Goal: Browse casually: Explore the website without a specific task or goal

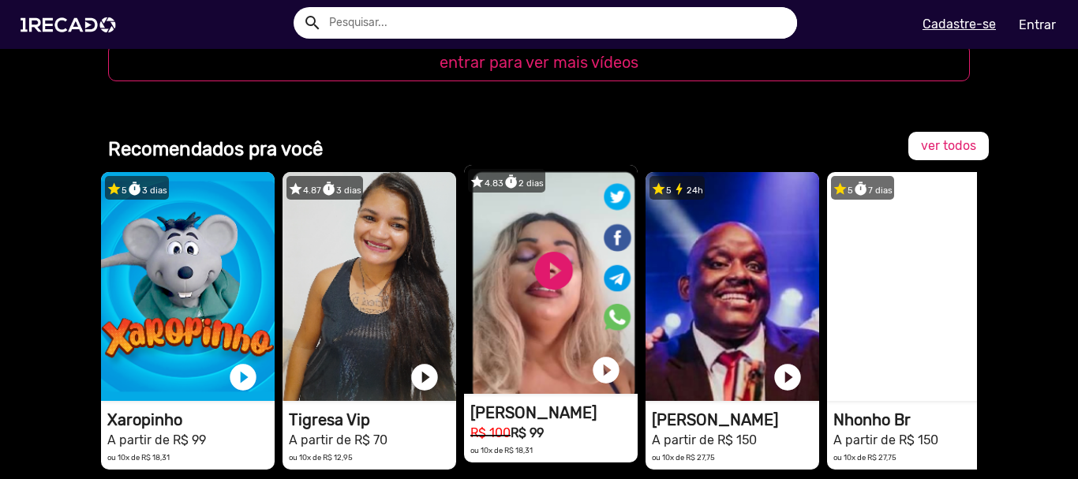
scroll to position [1973, 0]
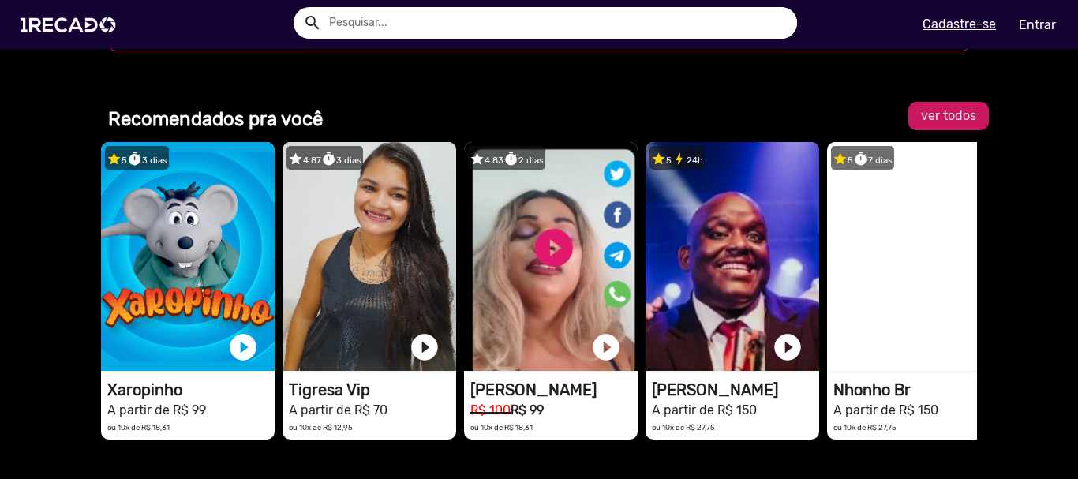
click at [959, 108] on span "ver todos" at bounding box center [948, 115] width 55 height 15
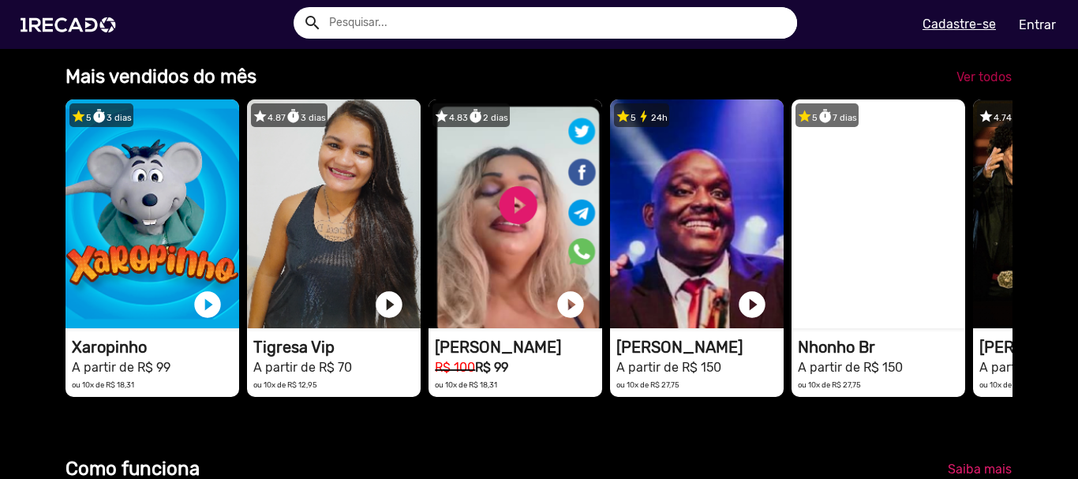
scroll to position [0, 3198]
click at [972, 84] on span "Ver todos" at bounding box center [983, 76] width 55 height 15
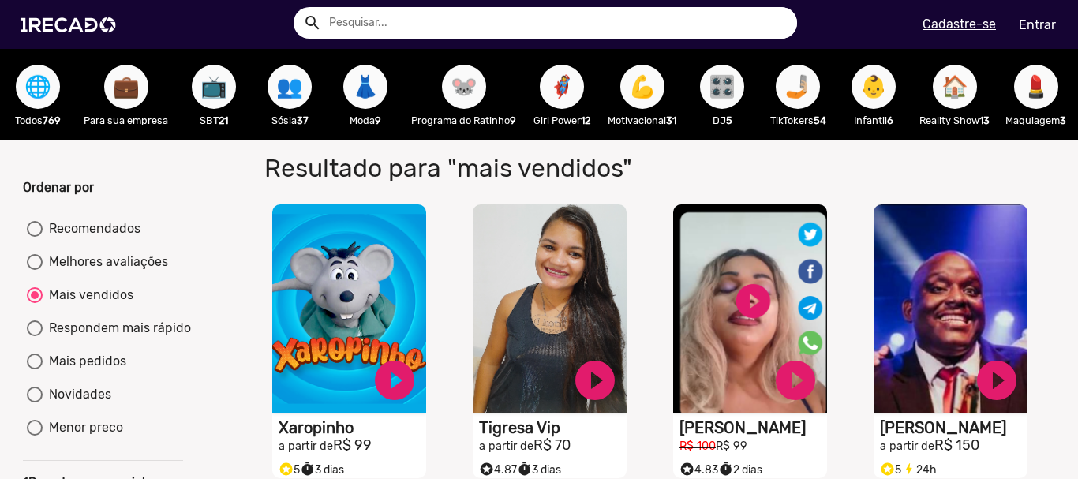
click at [126, 271] on div "Melhores avaliações" at bounding box center [105, 261] width 125 height 19
click at [35, 271] on input "Melhores avaliações" at bounding box center [34, 270] width 1 height 1
radio input "true"
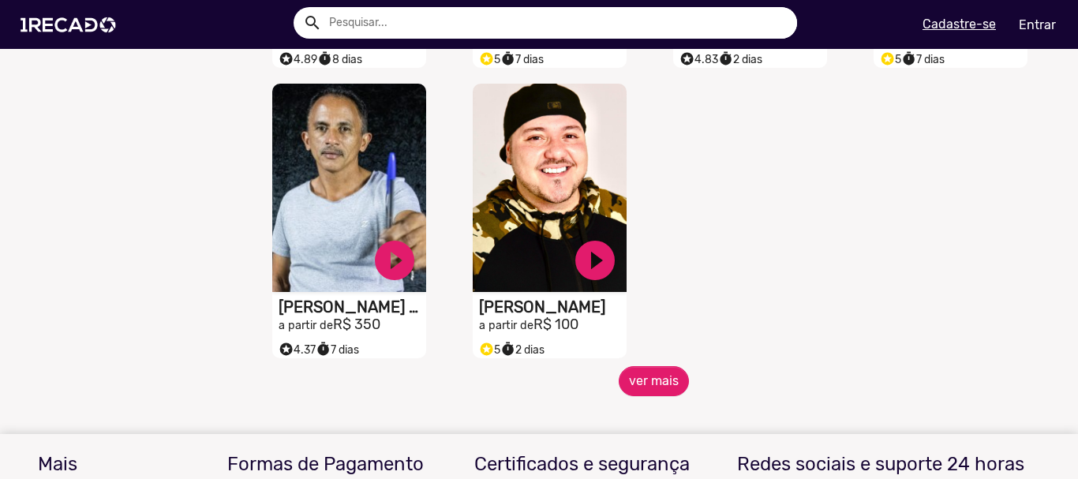
scroll to position [710, 0]
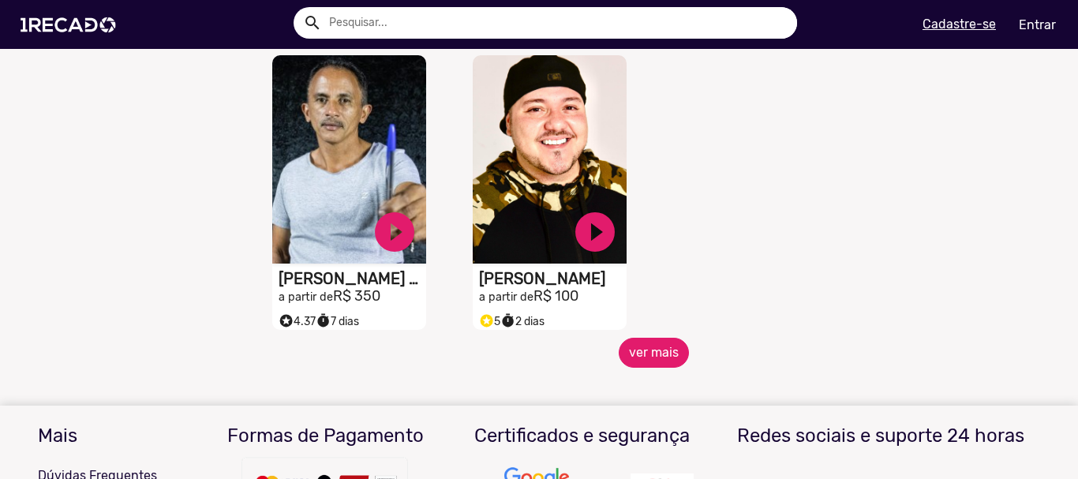
click at [642, 362] on button "ver mais" at bounding box center [654, 353] width 70 height 30
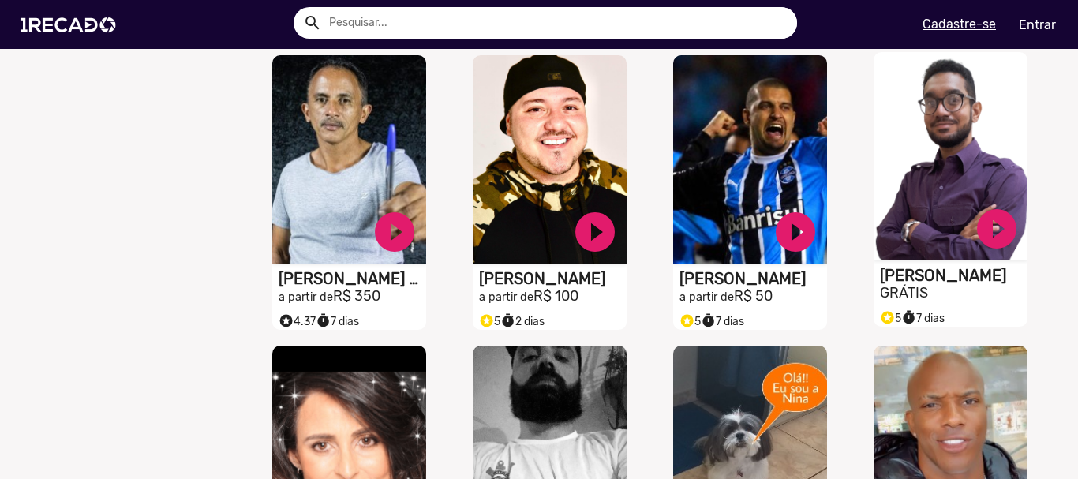
click at [938, 250] on video "S1RECADO vídeos dedicados para fãs e empresas" at bounding box center [950, 156] width 154 height 208
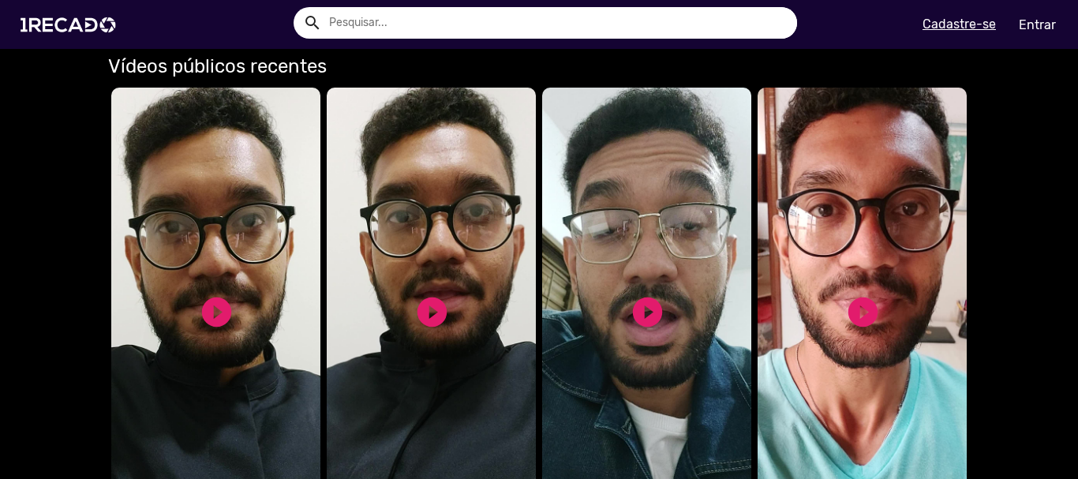
scroll to position [1184, 0]
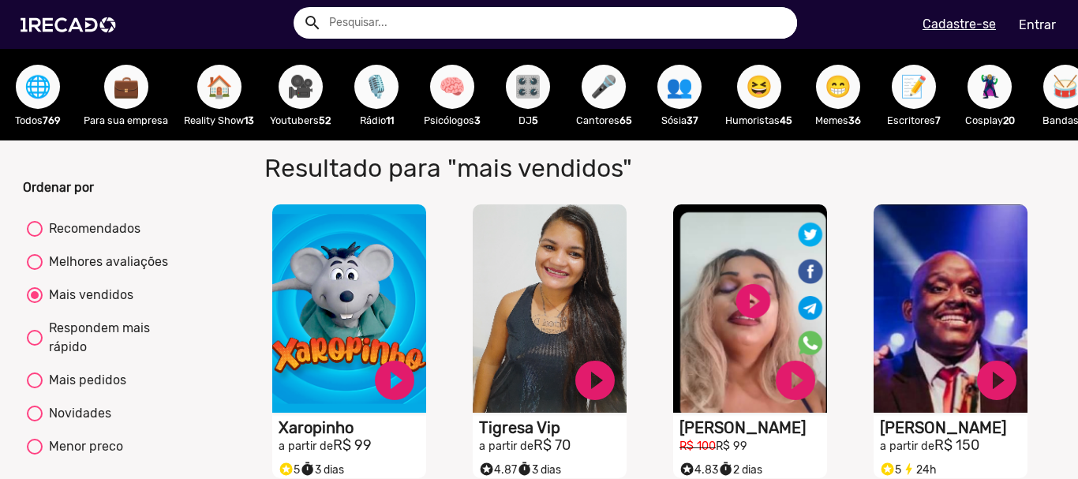
click at [118, 266] on div "Melhores avaliações" at bounding box center [105, 261] width 125 height 19
click at [35, 270] on input "Melhores avaliações" at bounding box center [34, 270] width 1 height 1
radio input "true"
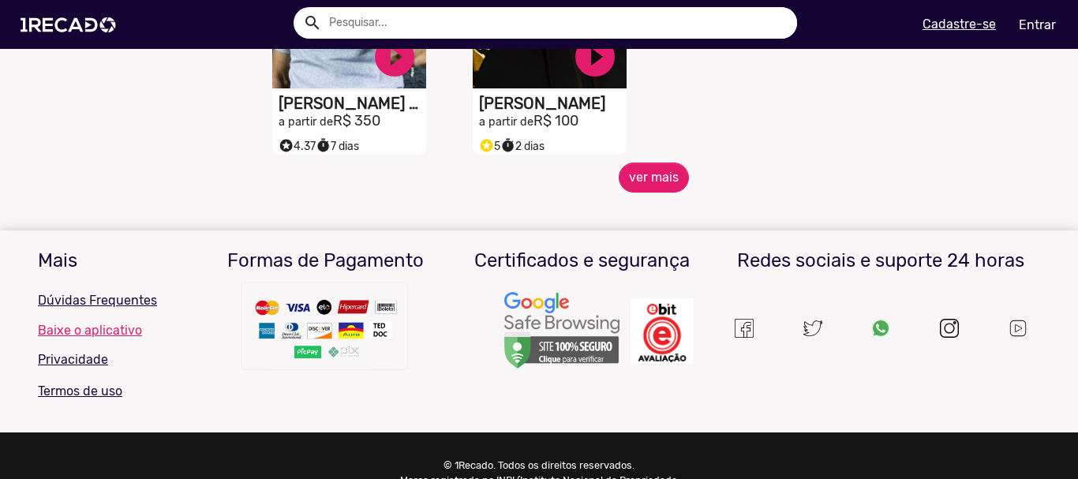
scroll to position [819, 0]
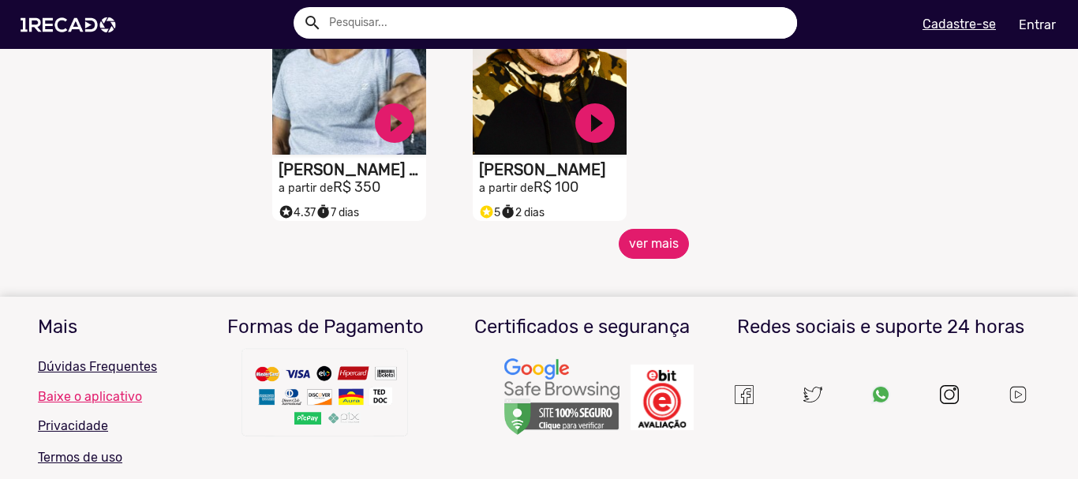
click at [665, 256] on button "ver mais" at bounding box center [654, 244] width 70 height 30
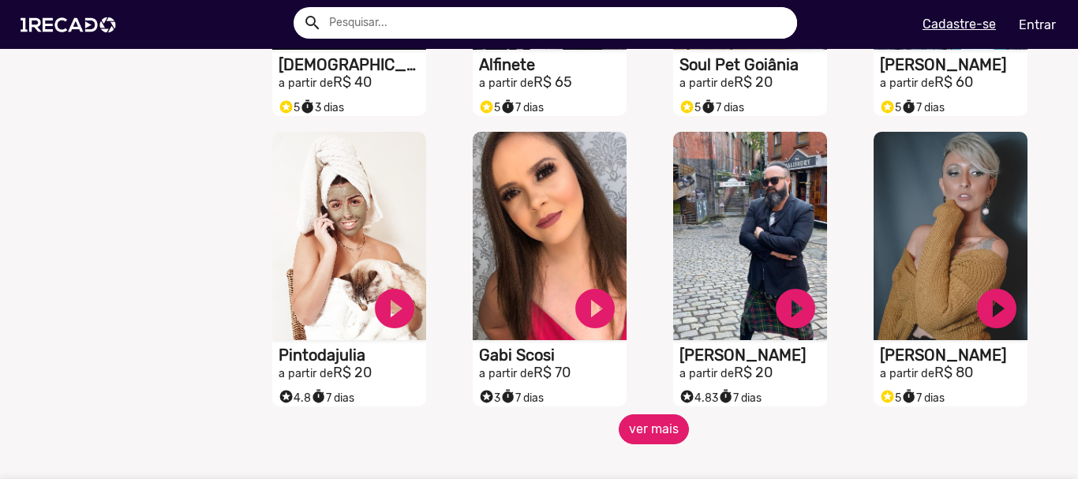
scroll to position [1292, 0]
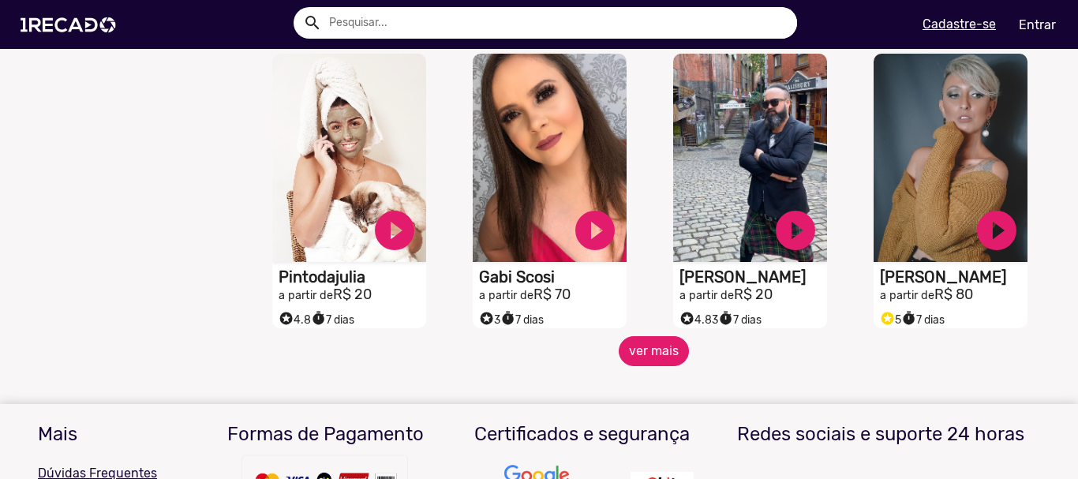
click at [656, 366] on button "ver mais" at bounding box center [654, 351] width 70 height 30
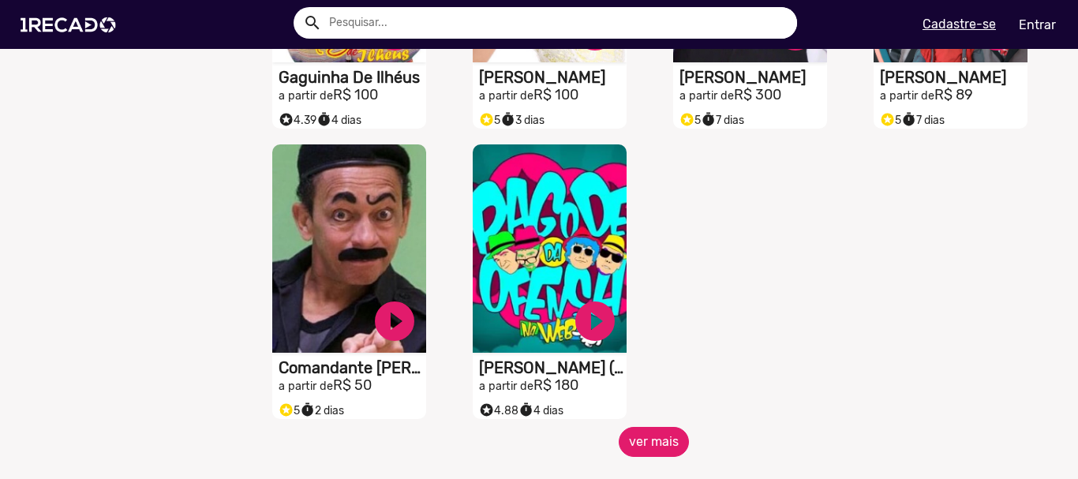
scroll to position [2160, 0]
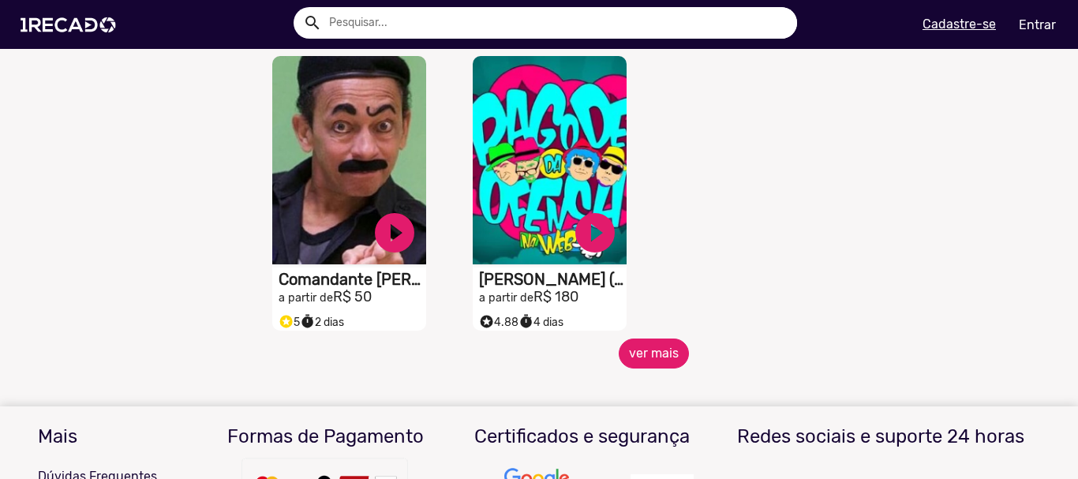
click at [653, 357] on button "ver mais" at bounding box center [654, 353] width 70 height 30
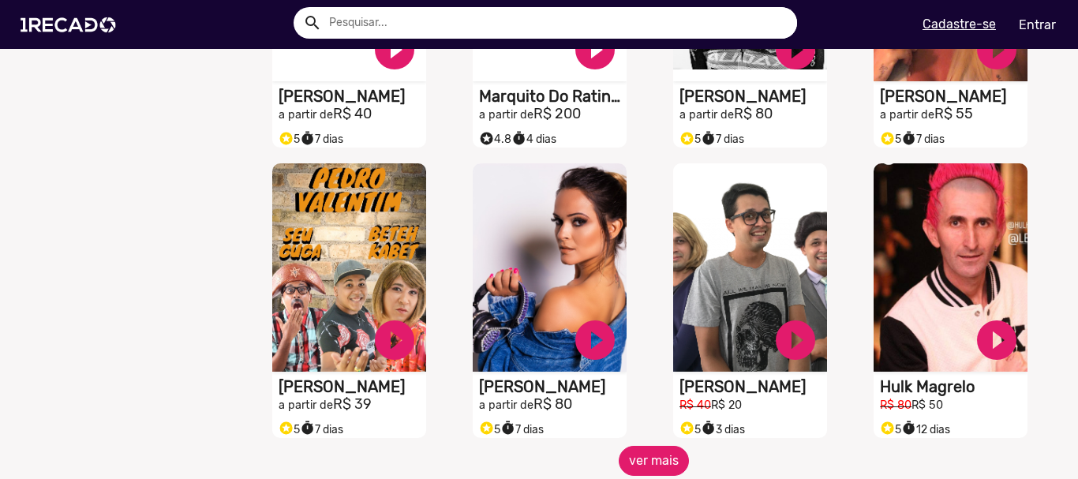
scroll to position [2792, 0]
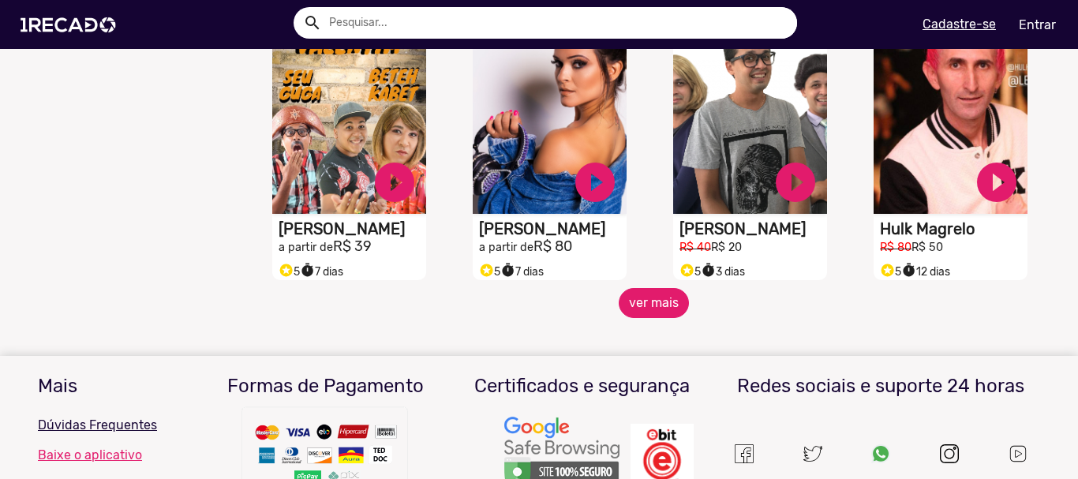
click at [664, 317] on button "ver mais" at bounding box center [654, 303] width 70 height 30
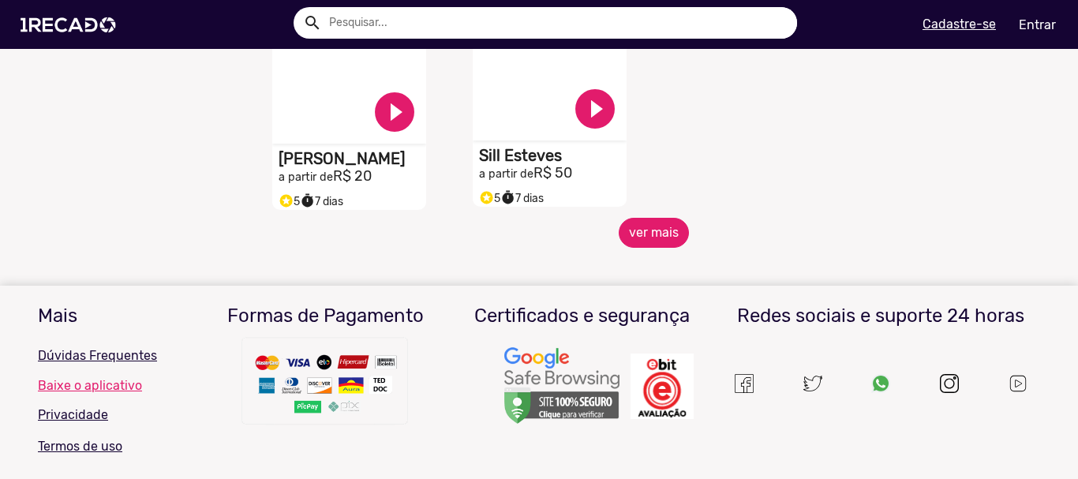
scroll to position [3738, 0]
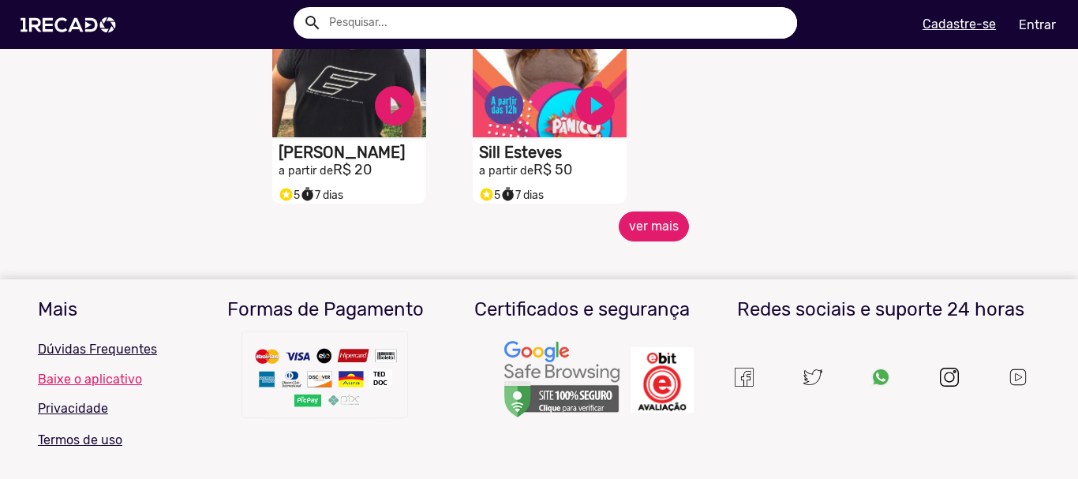
click at [640, 232] on button "ver mais" at bounding box center [654, 226] width 70 height 30
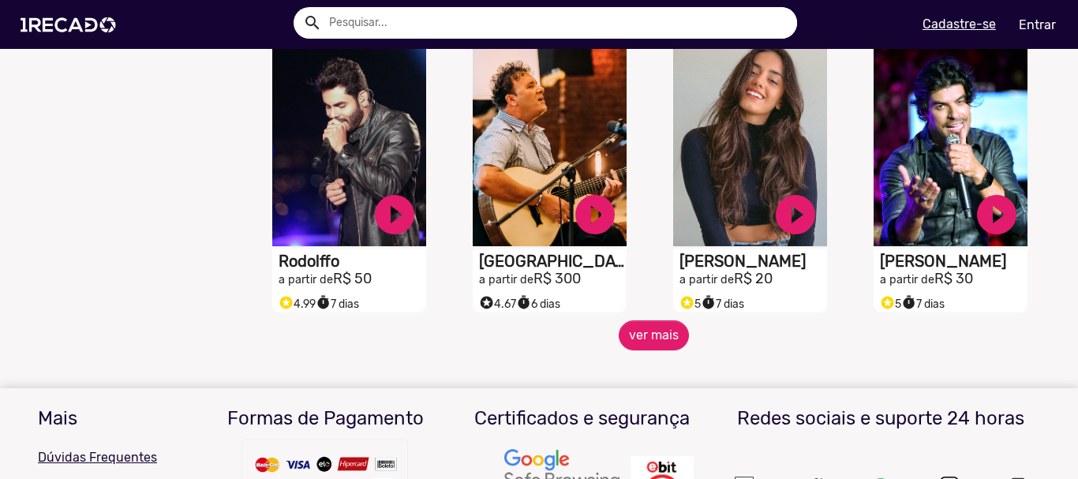
scroll to position [4212, 0]
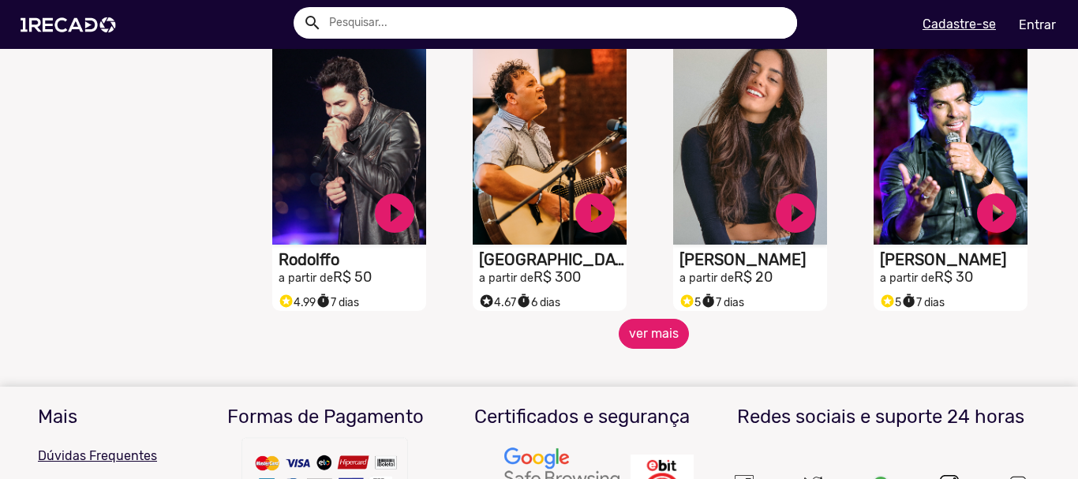
click at [637, 349] on button "ver mais" at bounding box center [654, 334] width 70 height 30
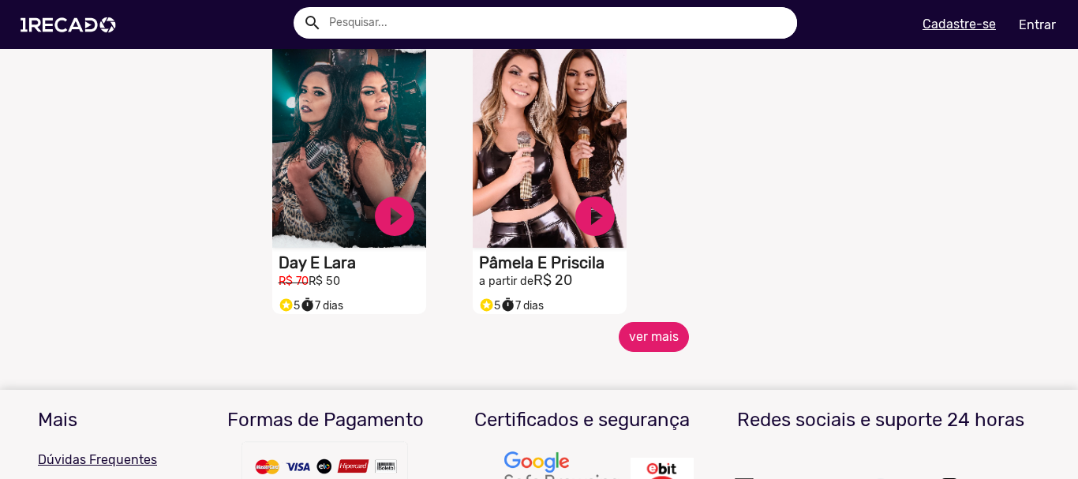
scroll to position [5080, 0]
click at [653, 365] on mat-sidenav-content "🌐 Todos 769 💼 Para sua empresa 🏠 Reality Show 13 🎥 Youtubers 52 🎙️ Rádio 11 🧠 P…" at bounding box center [539, 239] width 1078 height 479
click at [653, 351] on button "ver mais" at bounding box center [654, 336] width 70 height 30
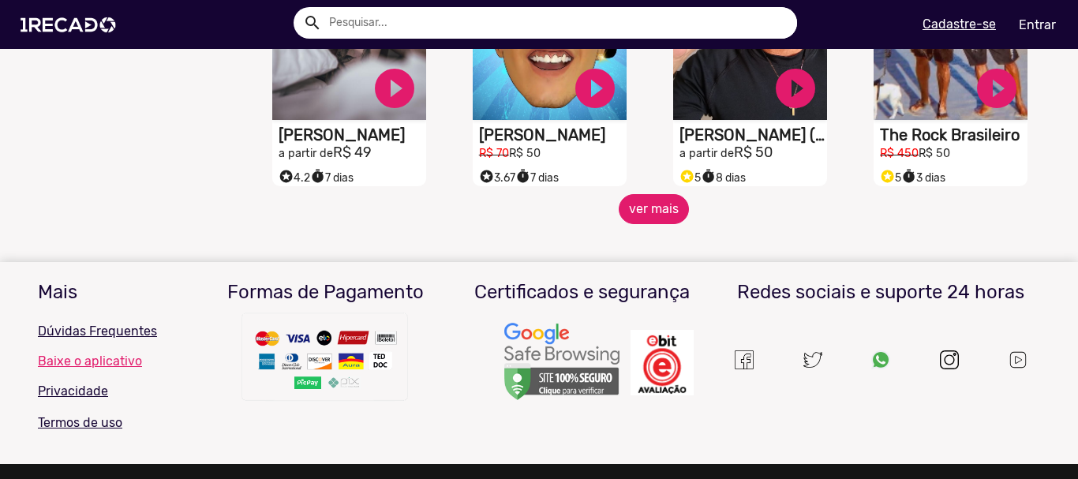
scroll to position [5790, 0]
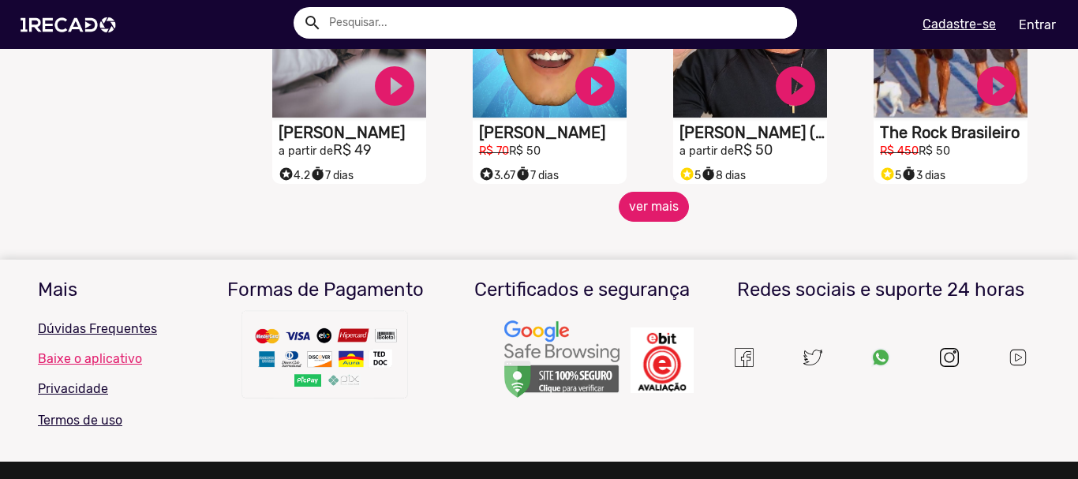
click at [619, 216] on button "ver mais" at bounding box center [654, 207] width 70 height 30
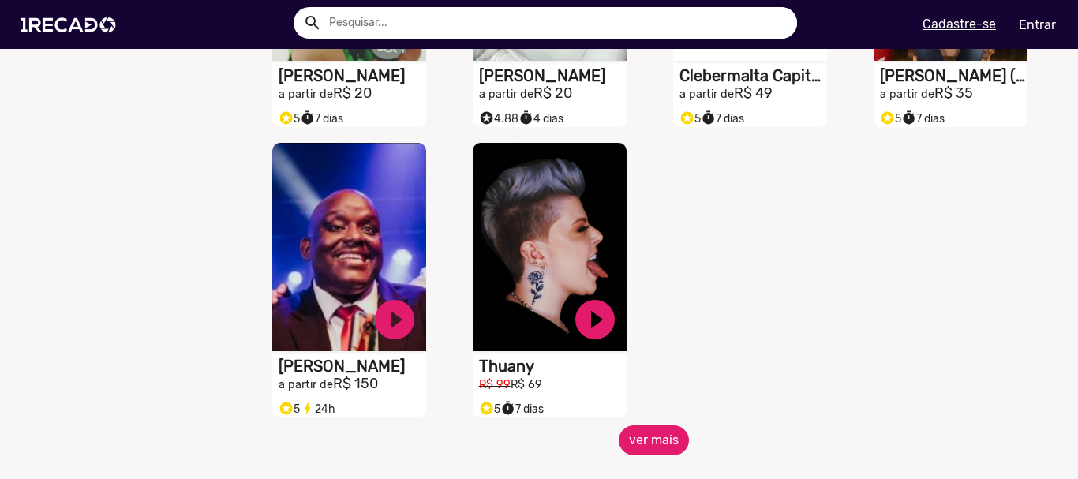
scroll to position [6579, 0]
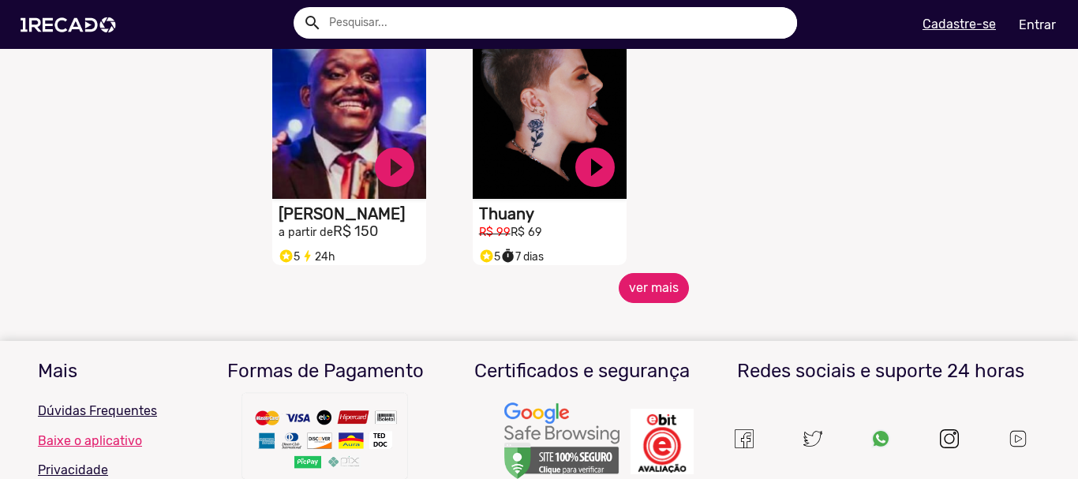
click at [638, 300] on button "ver mais" at bounding box center [654, 288] width 70 height 30
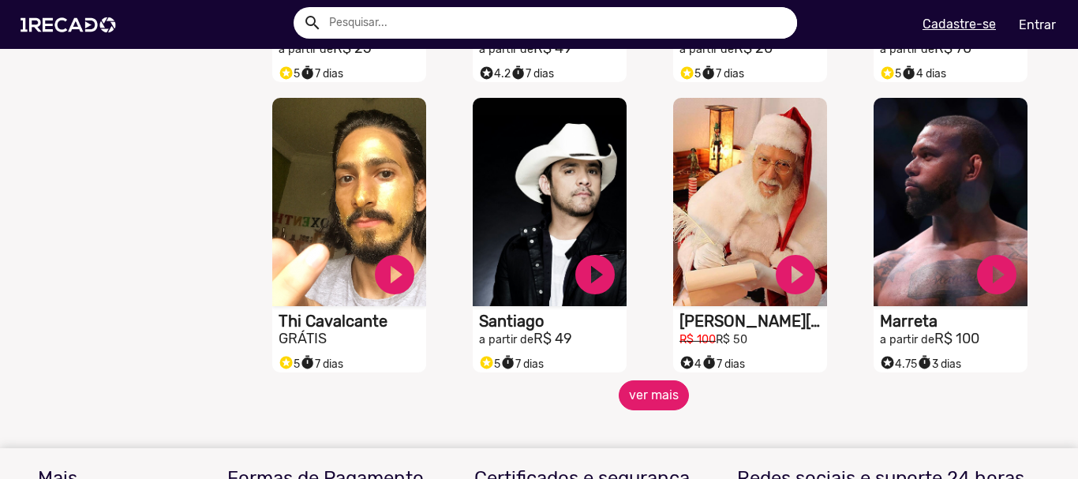
scroll to position [7131, 0]
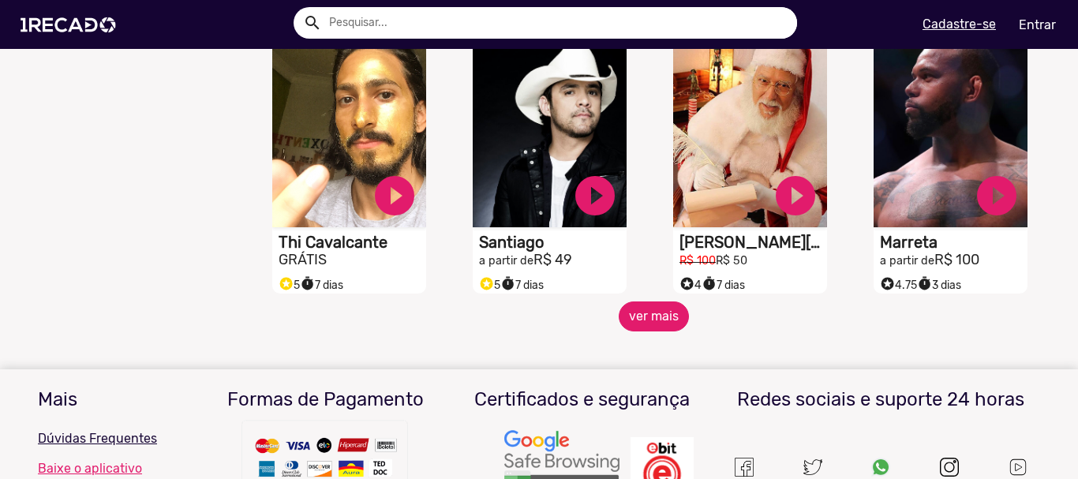
click at [653, 331] on button "ver mais" at bounding box center [654, 316] width 70 height 30
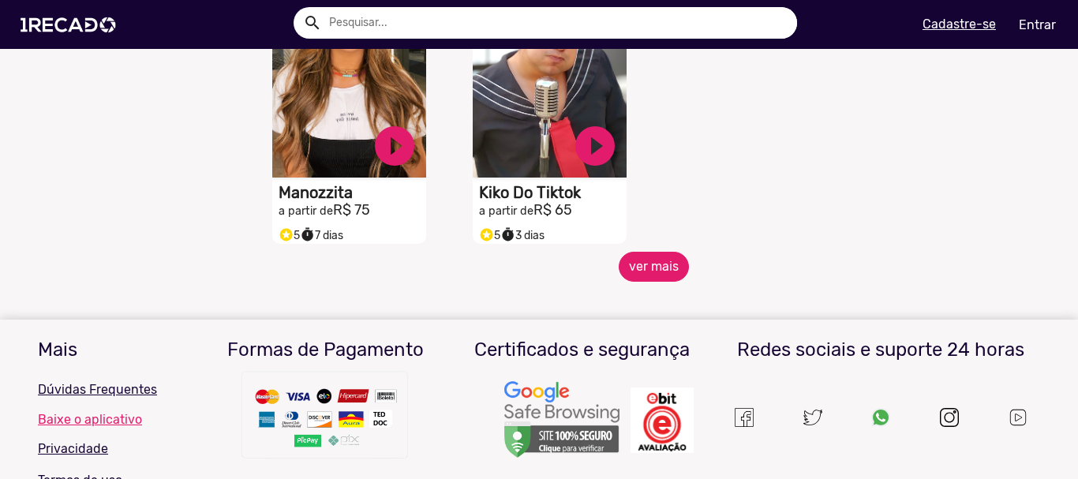
scroll to position [8078, 0]
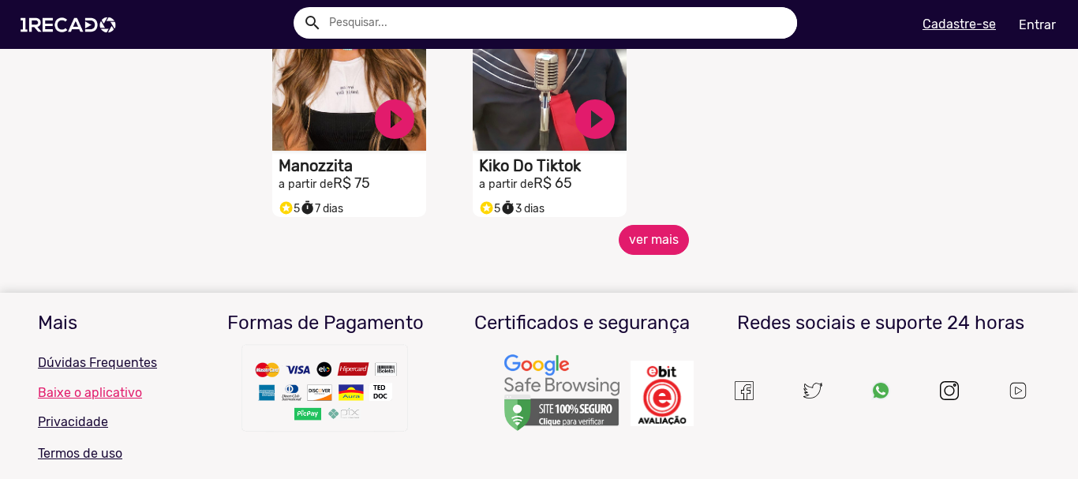
click at [639, 250] on button "ver mais" at bounding box center [654, 240] width 70 height 30
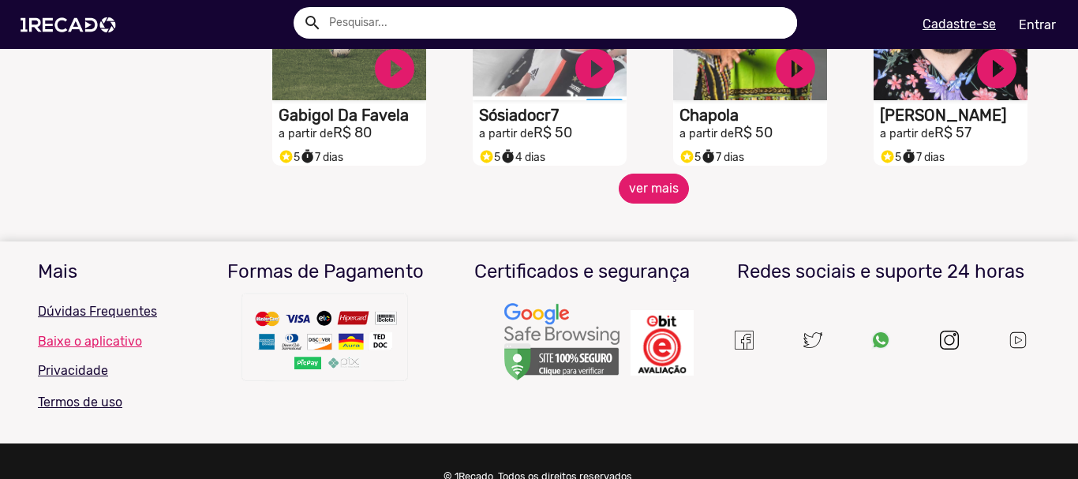
scroll to position [8552, 0]
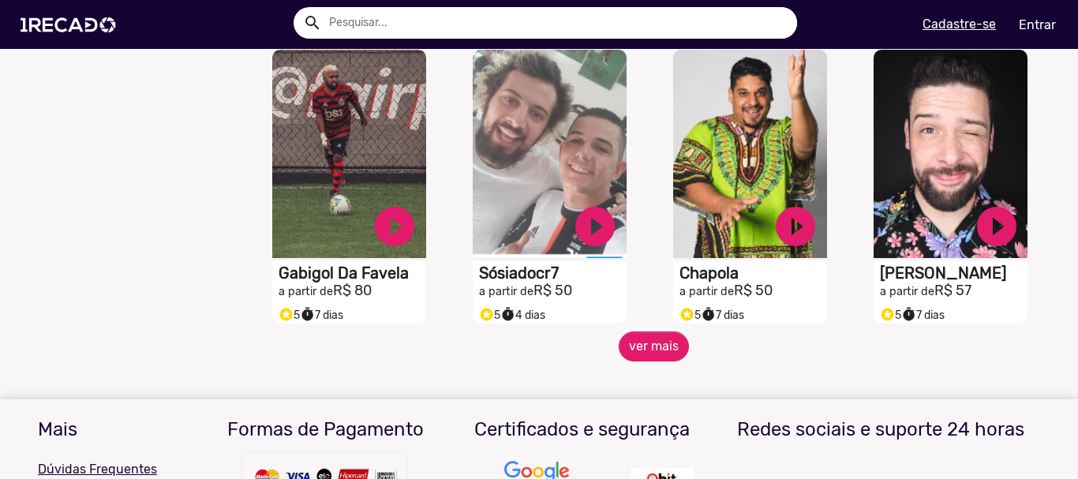
drag, startPoint x: 643, startPoint y: 305, endPoint x: 639, endPoint y: 320, distance: 15.5
drag, startPoint x: 639, startPoint y: 320, endPoint x: 630, endPoint y: 358, distance: 39.0
click at [630, 358] on button "ver mais" at bounding box center [654, 346] width 70 height 30
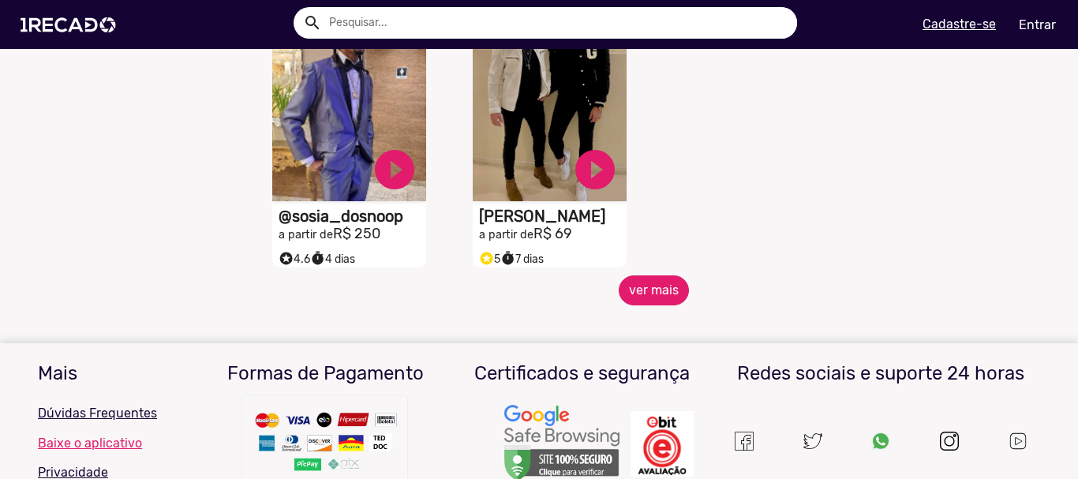
scroll to position [9498, 0]
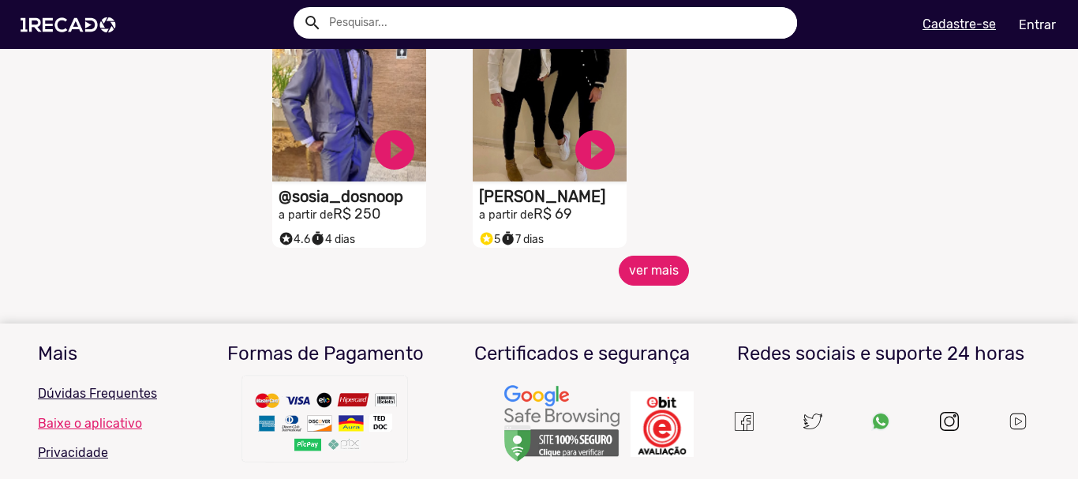
click at [621, 282] on button "ver mais" at bounding box center [654, 271] width 70 height 30
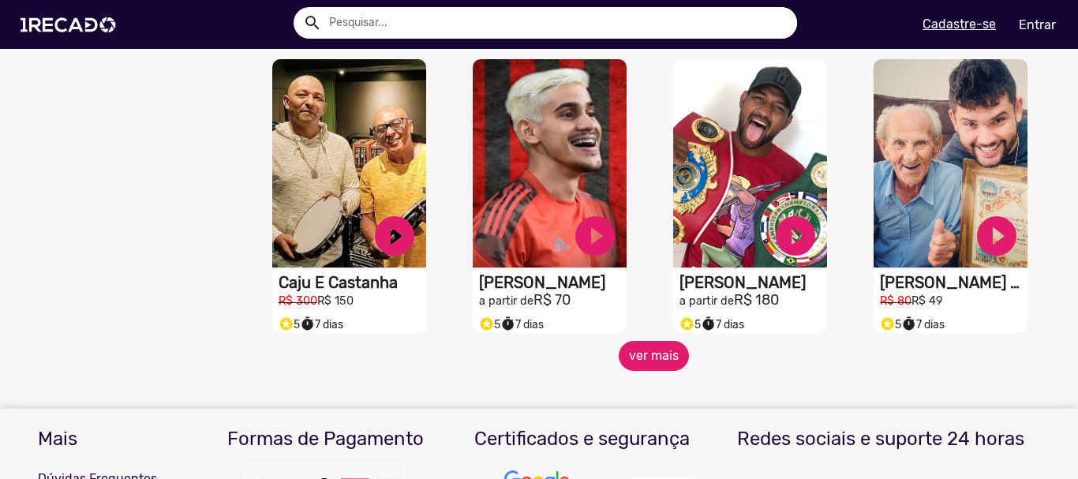
scroll to position [10051, 0]
